Goal: Task Accomplishment & Management: Use online tool/utility

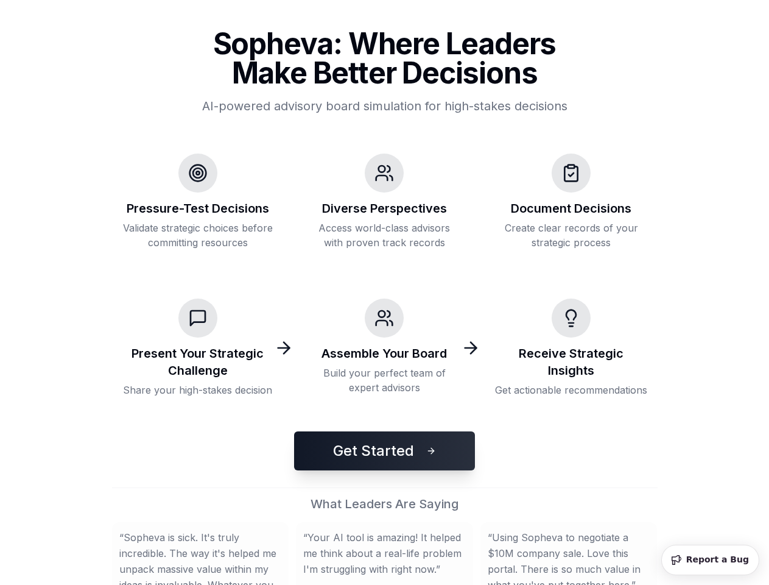
click at [384, 292] on div "Assemble Your Board Build your perfect team of expert advisors" at bounding box center [385, 348] width 172 height 118
click at [384, 451] on button "Get Started" at bounding box center [384, 450] width 181 height 39
